Goal: Check status: Check status

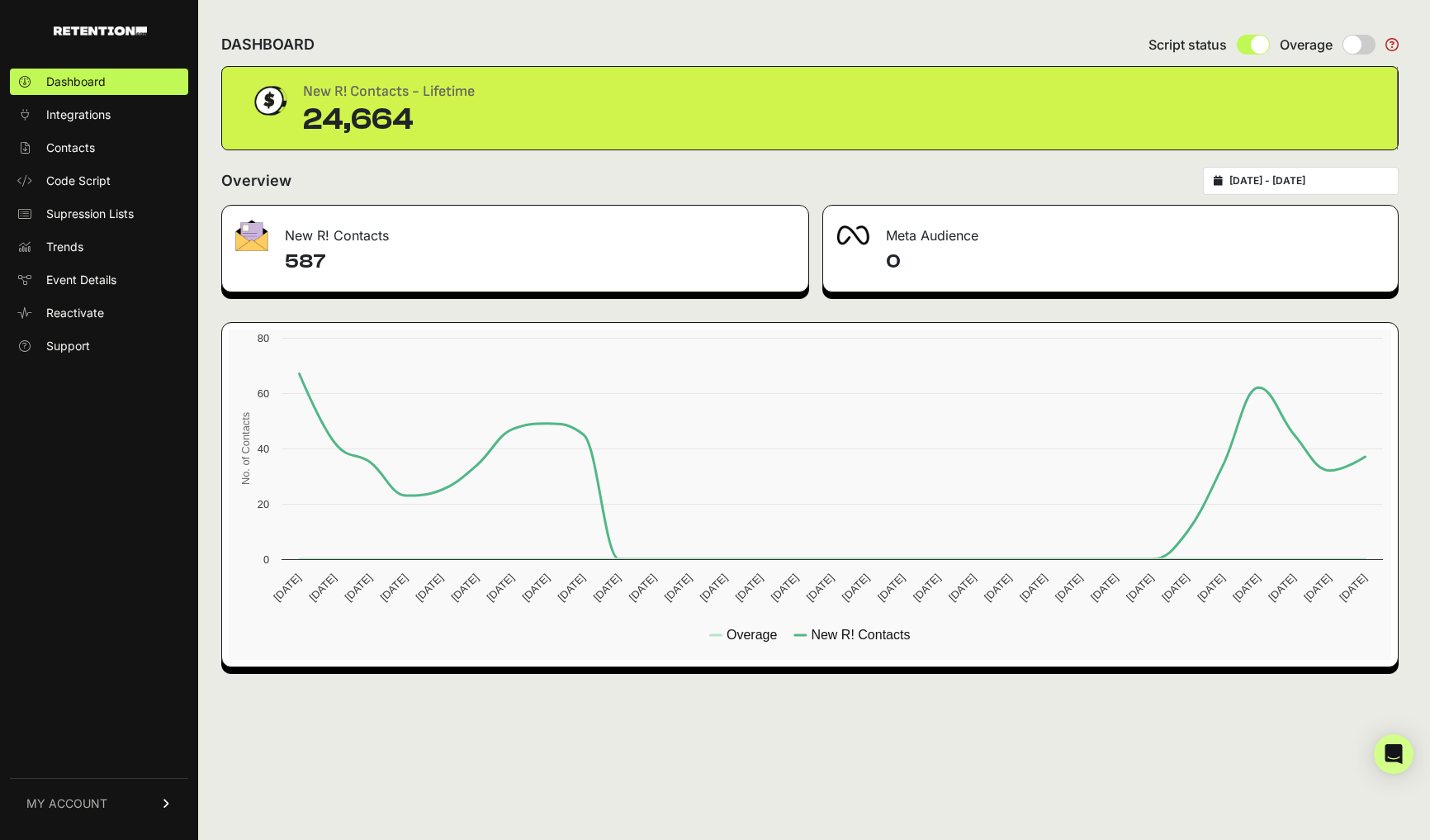
click at [1298, 169] on div "2025-07-23 - 2025-08-22" at bounding box center [1301, 181] width 196 height 28
click at [1294, 174] on div "2025-07-23 - 2025-08-22" at bounding box center [1301, 181] width 196 height 28
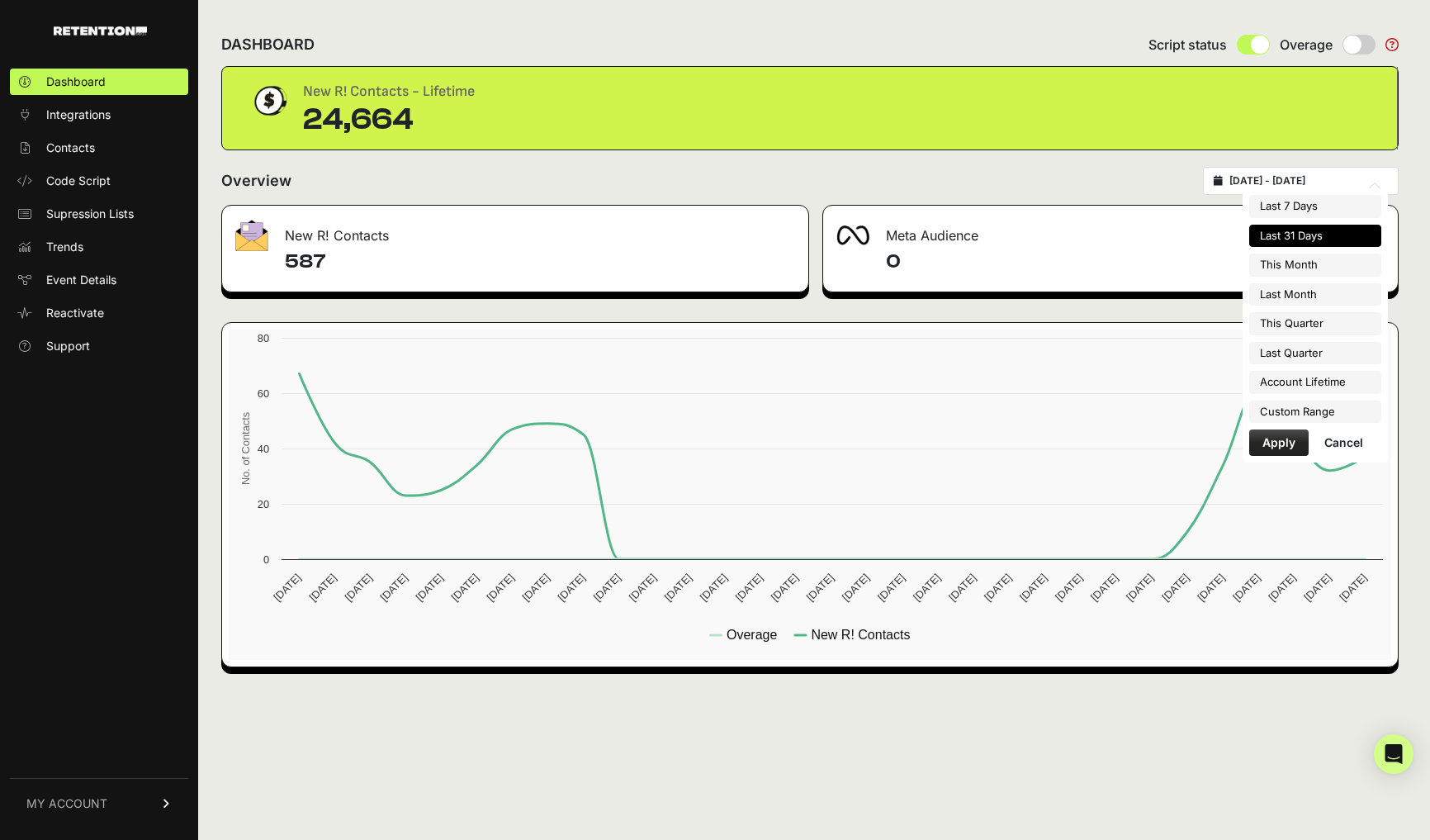
click at [1283, 182] on input "2025-07-23 - 2025-08-22" at bounding box center [1309, 181] width 158 height 14
click at [1301, 381] on li "Account Lifetime" at bounding box center [1315, 382] width 132 height 23
type input "[DATE] - [DATE]"
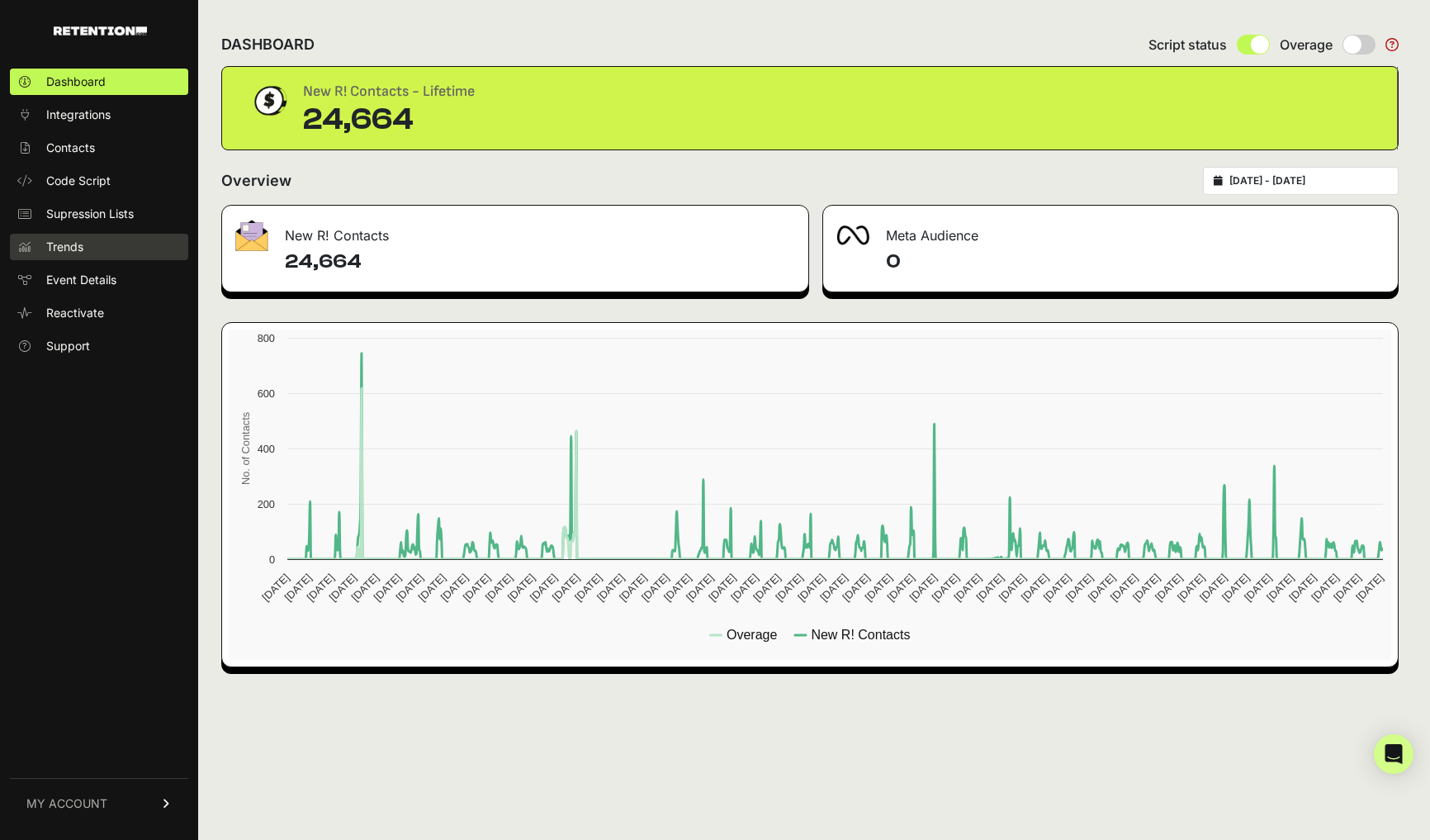
click at [83, 245] on span "Trends" at bounding box center [65, 246] width 37 height 16
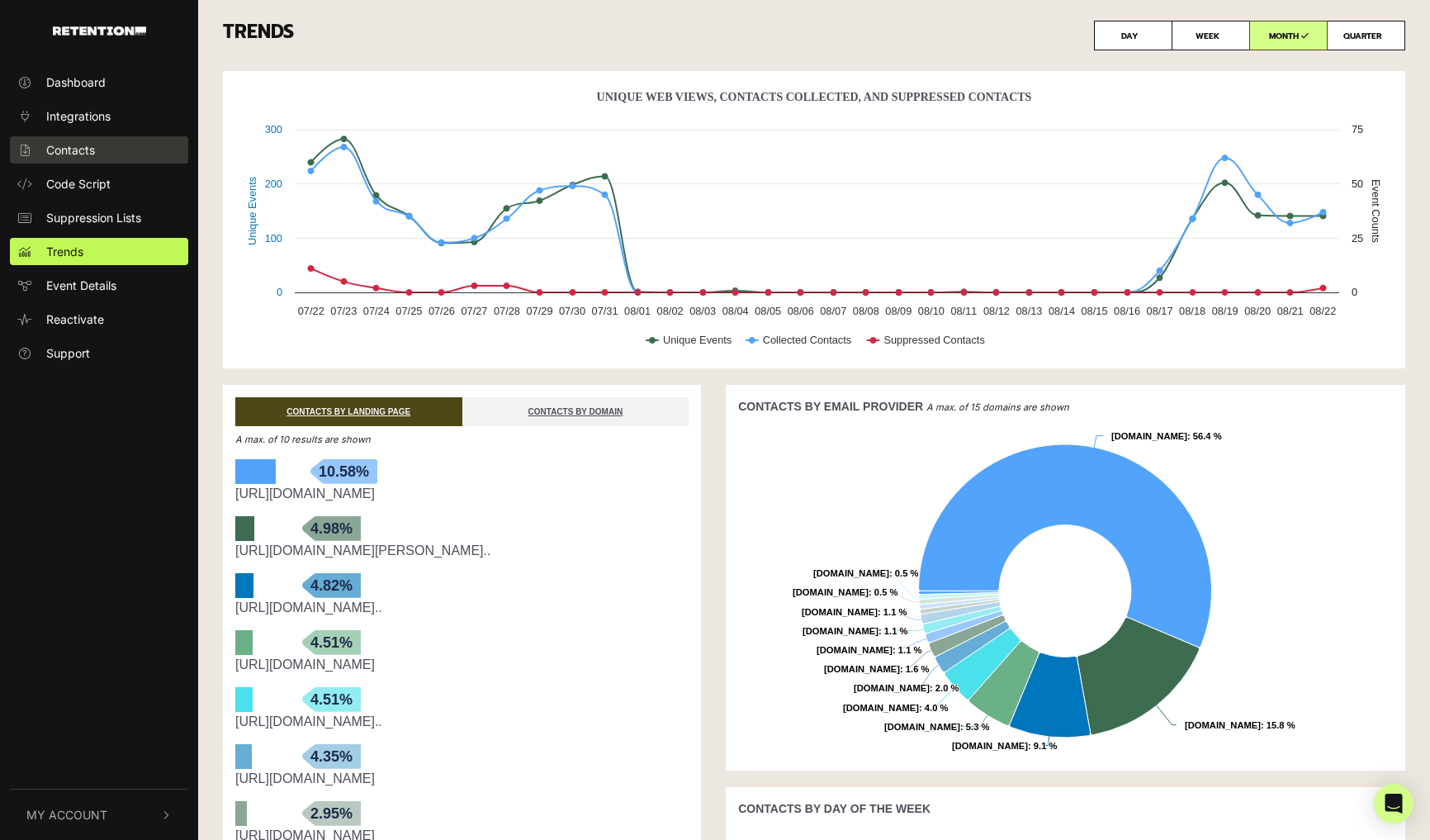
click at [80, 152] on span "Contacts" at bounding box center [70, 150] width 48 height 17
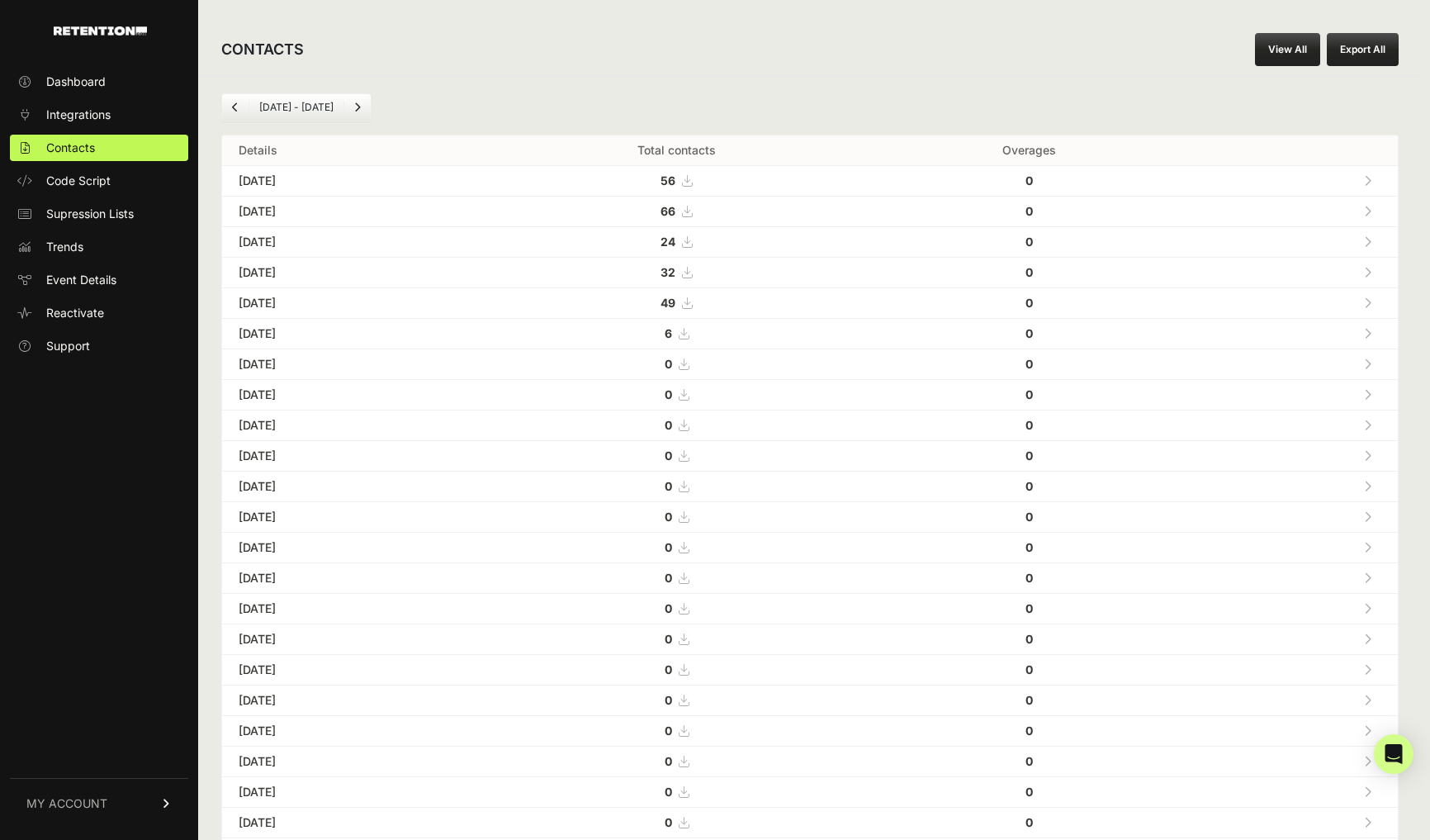
click at [233, 106] on icon "Previous" at bounding box center [235, 107] width 7 height 10
click at [239, 102] on link "Previous" at bounding box center [235, 107] width 26 height 26
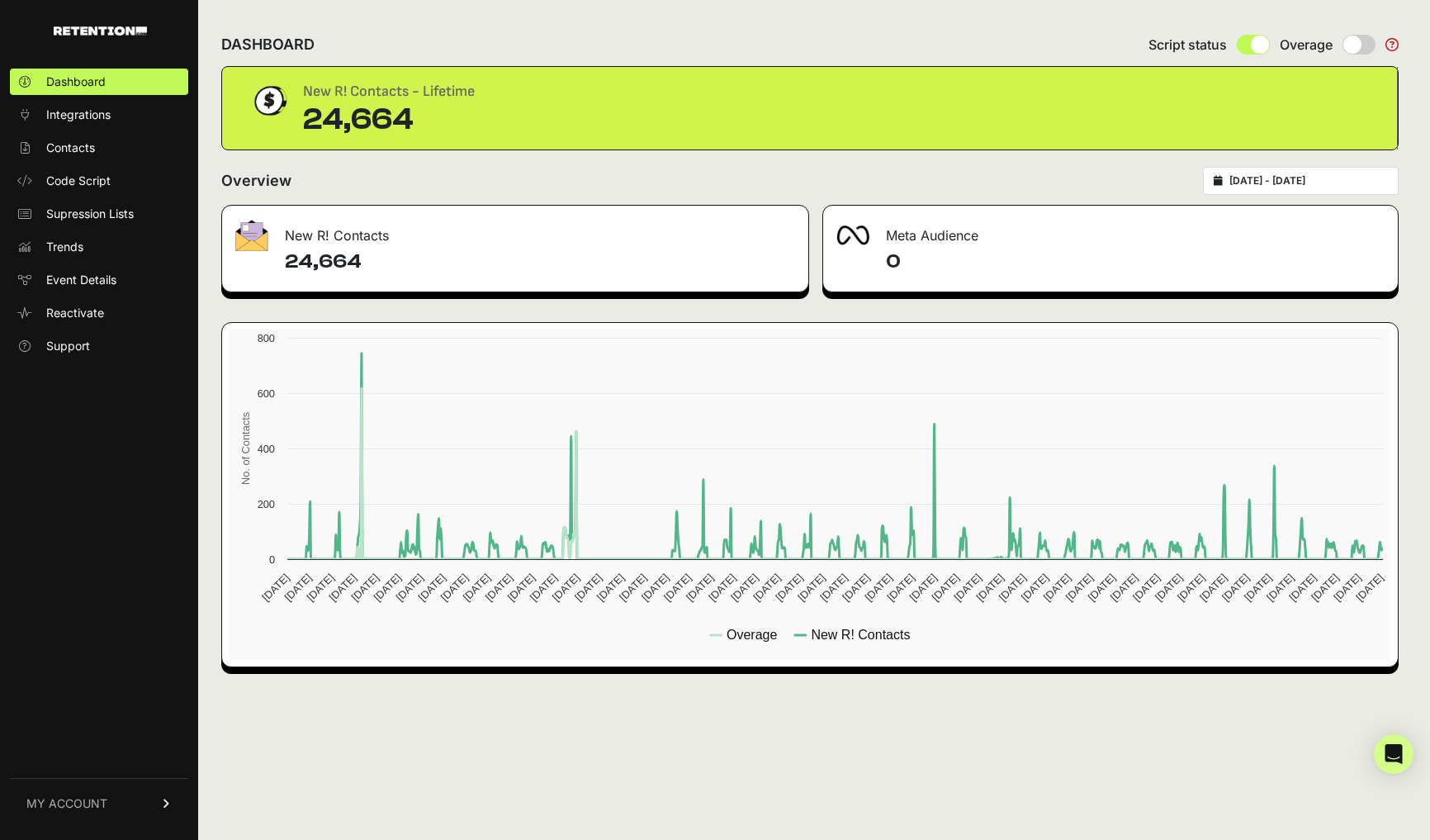
click at [1142, 714] on div "DASHBOARD Script status Overage New R! Contacts - Lifetime 24,664 Overview [DAT…" at bounding box center [810, 420] width 1224 height 840
